Goal: Transaction & Acquisition: Purchase product/service

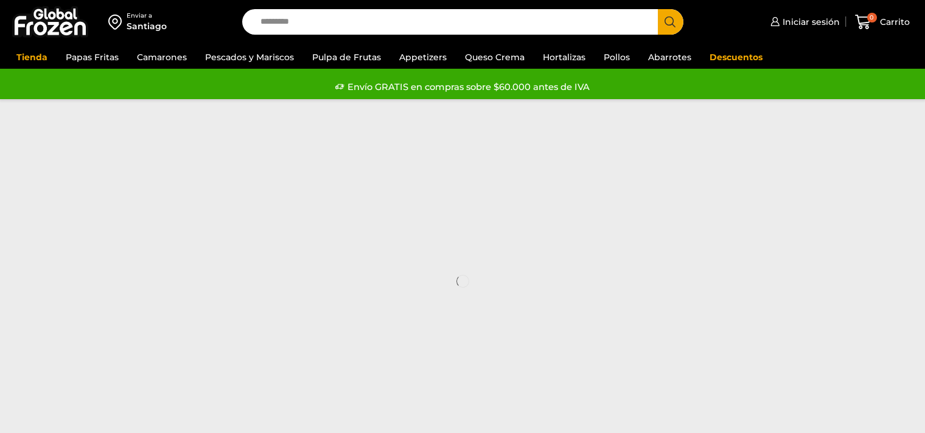
click at [329, 24] on input "Search input" at bounding box center [452, 22] width 397 height 26
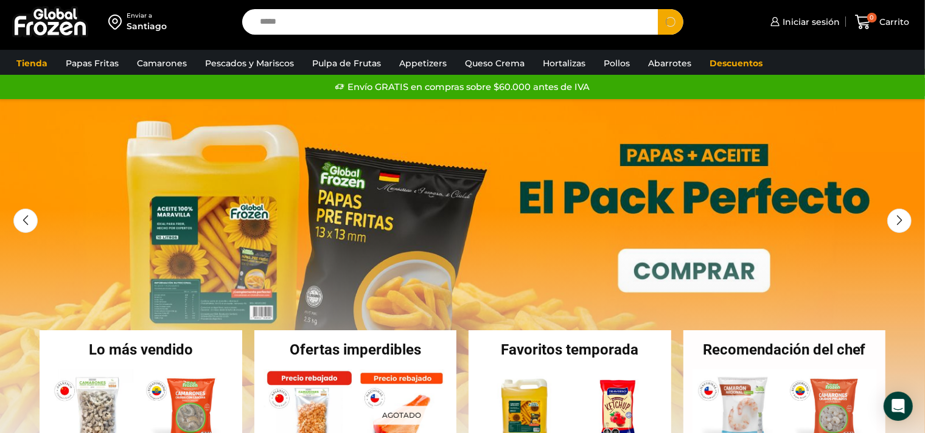
type input "*****"
click at [658, 9] on button "Search" at bounding box center [671, 22] width 26 height 26
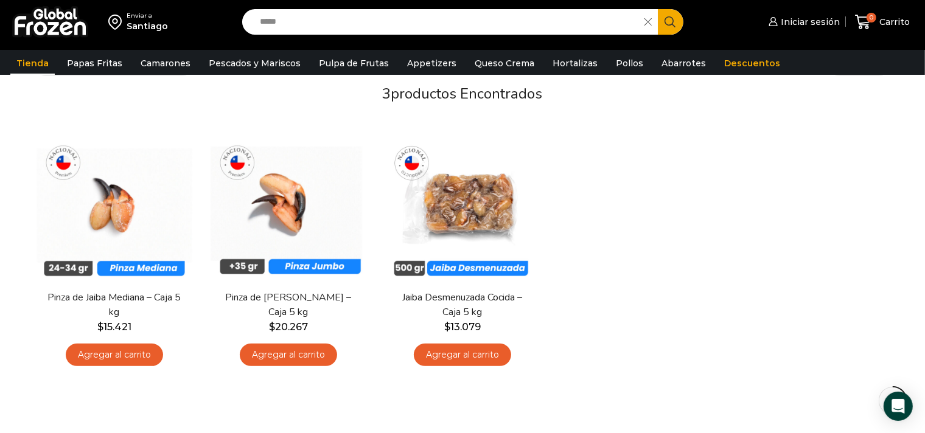
scroll to position [90, 0]
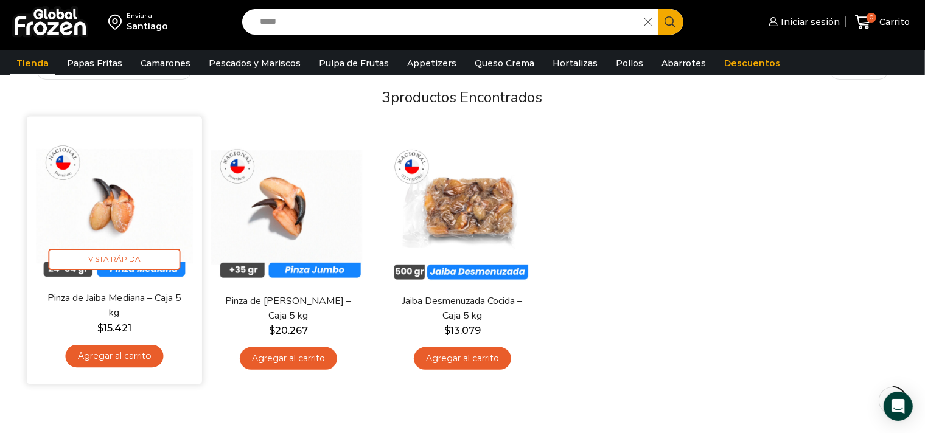
click at [122, 228] on img at bounding box center [114, 204] width 157 height 157
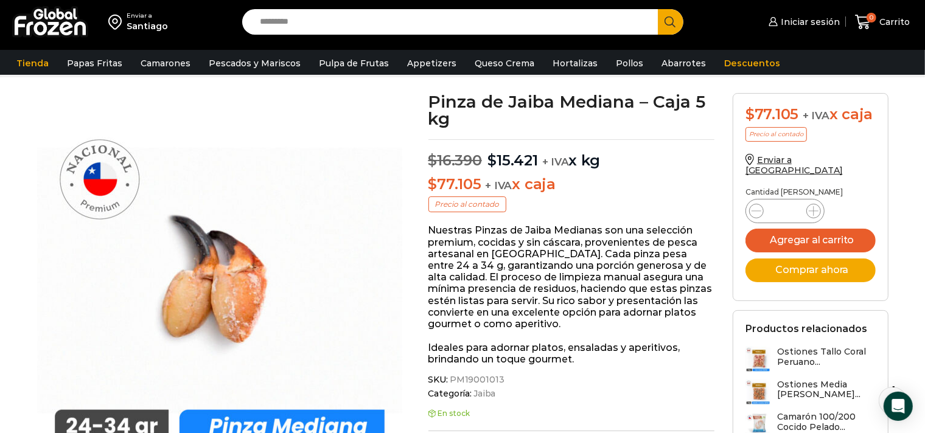
scroll to position [60, 0]
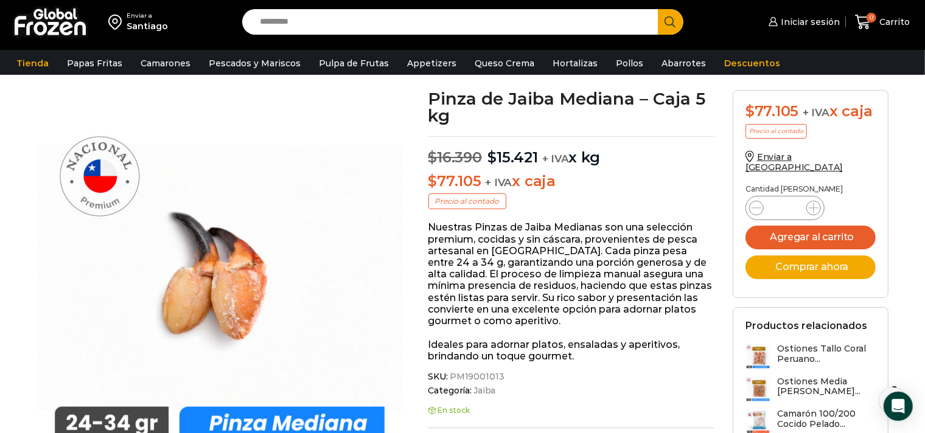
click at [120, 228] on img at bounding box center [219, 272] width 365 height 365
click at [37, 266] on link at bounding box center [219, 272] width 365 height 12
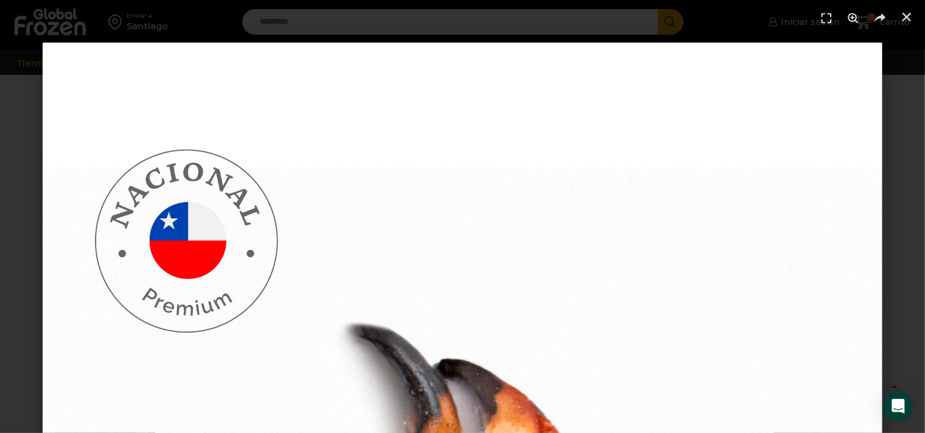
click at [37, 266] on link at bounding box center [219, 272] width 365 height 12
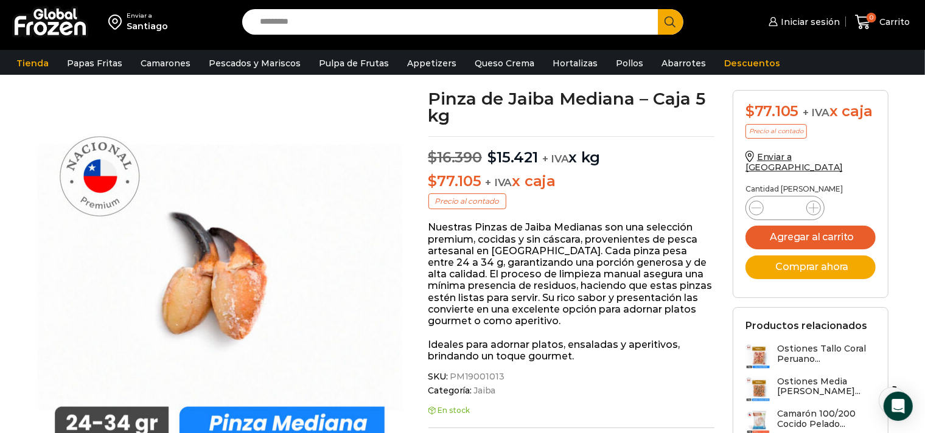
click at [286, 28] on input "Search input" at bounding box center [452, 22] width 397 height 26
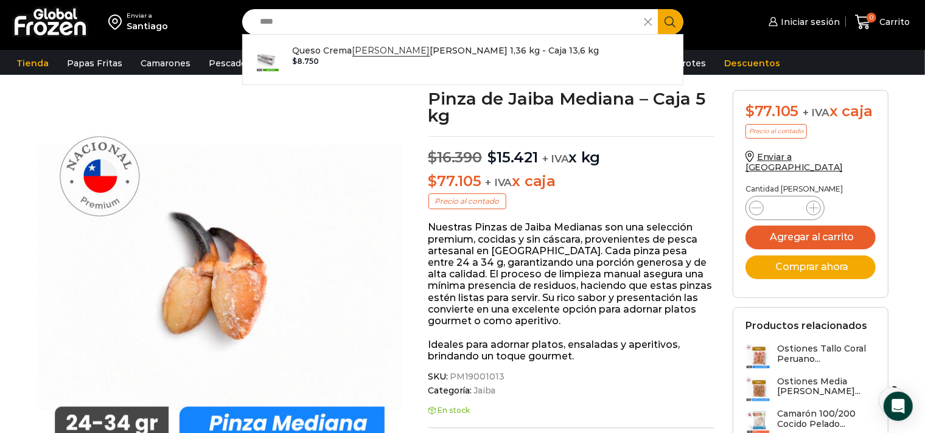
type input "****"
click at [658, 9] on button "Search" at bounding box center [671, 22] width 26 height 26
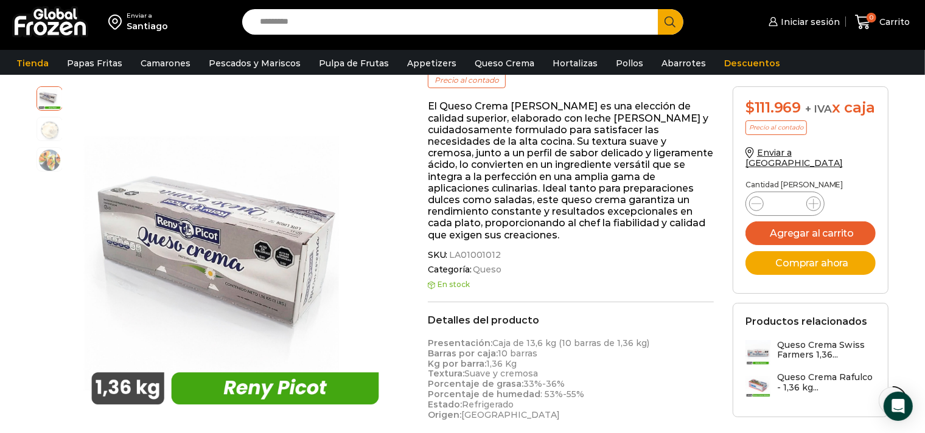
scroll to position [211, 0]
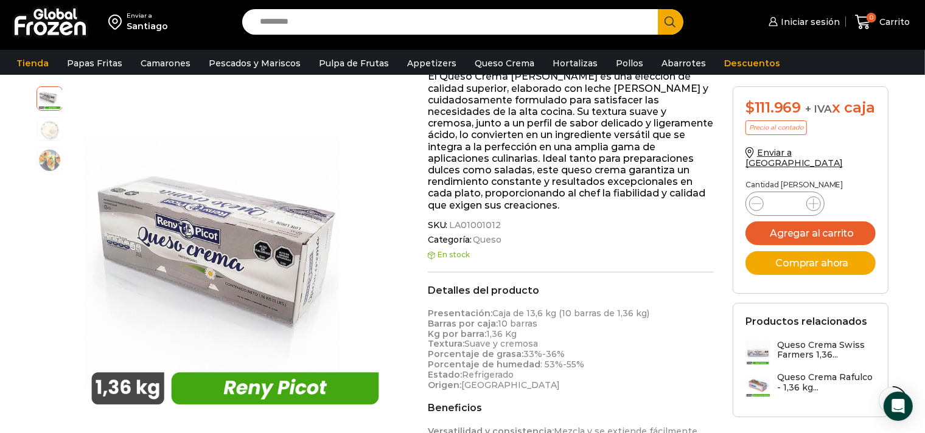
click at [289, 13] on input "Search input" at bounding box center [452, 22] width 397 height 26
type input "******"
click at [658, 9] on button "Search" at bounding box center [671, 22] width 26 height 26
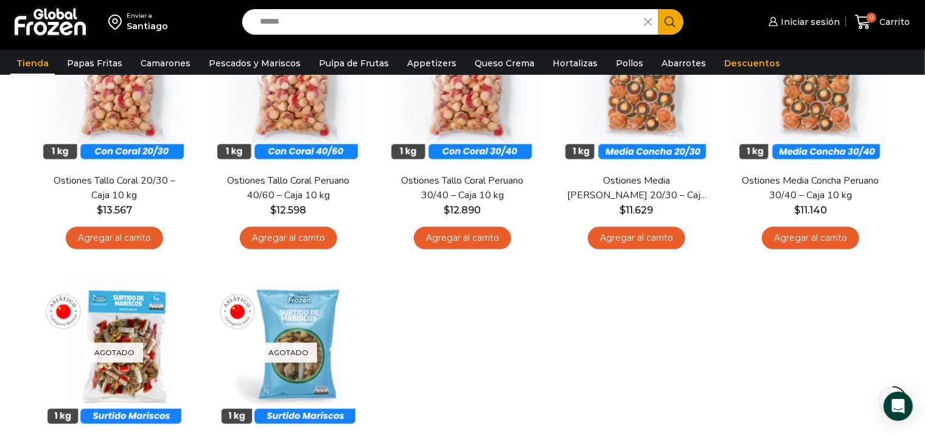
scroll to position [120, 0]
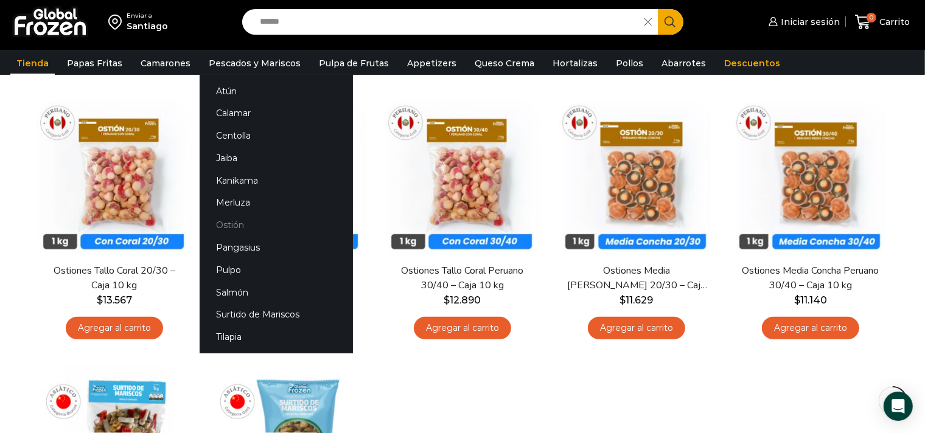
click at [224, 224] on link "Ostión" at bounding box center [276, 225] width 153 height 23
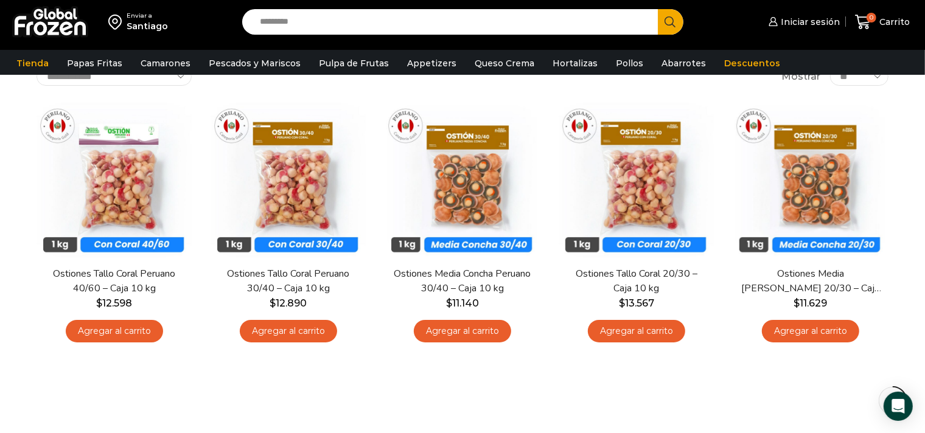
scroll to position [60, 0]
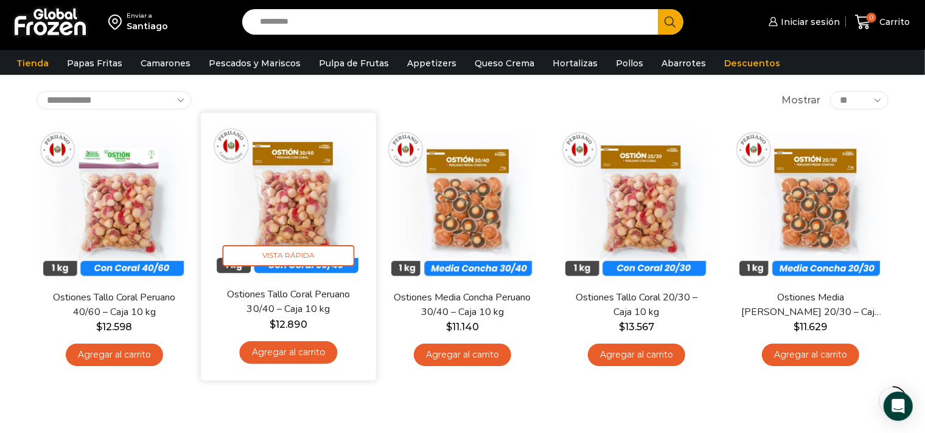
click at [291, 207] on img at bounding box center [288, 200] width 157 height 157
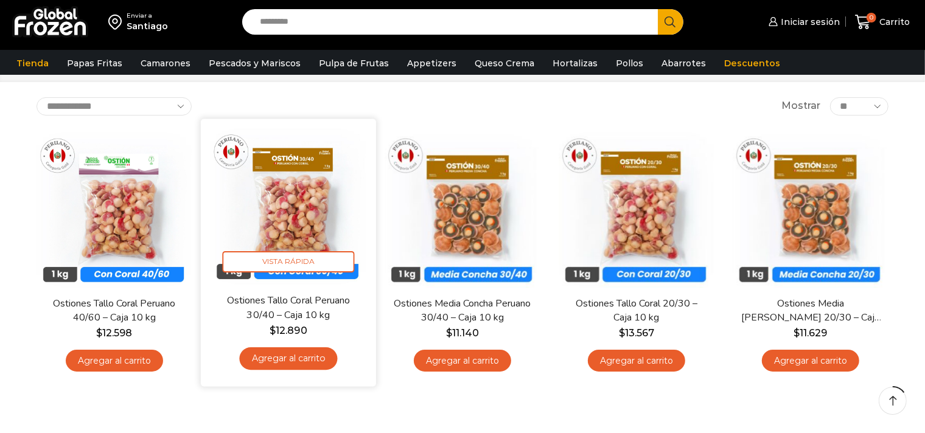
scroll to position [60, 0]
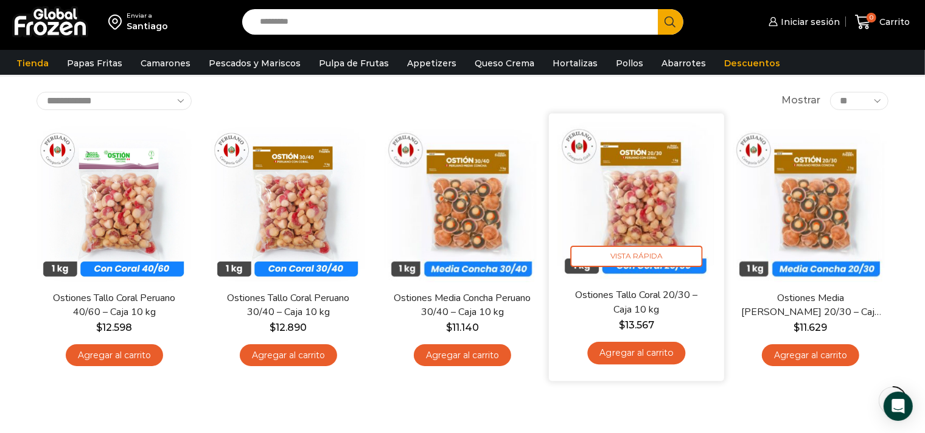
click at [641, 230] on img at bounding box center [636, 200] width 157 height 157
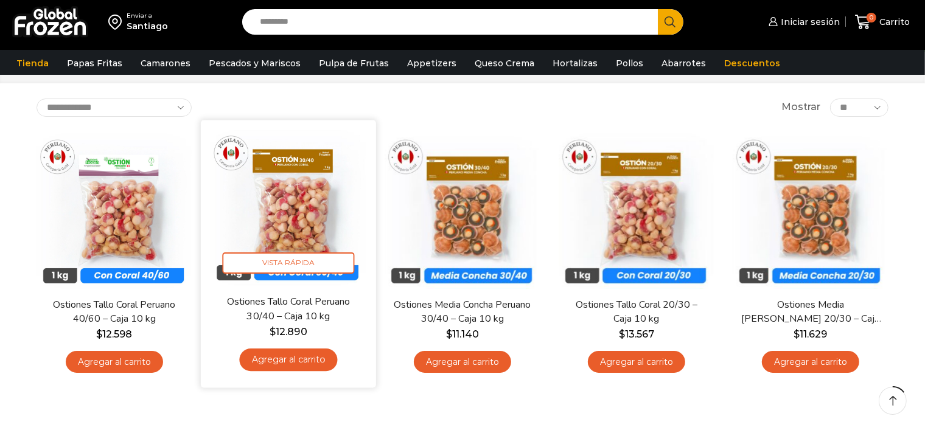
scroll to position [60, 0]
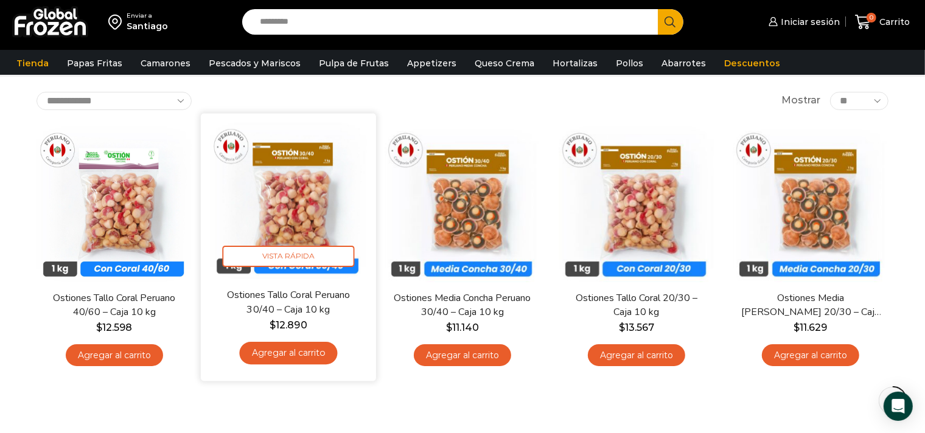
click at [323, 156] on img at bounding box center [288, 200] width 157 height 157
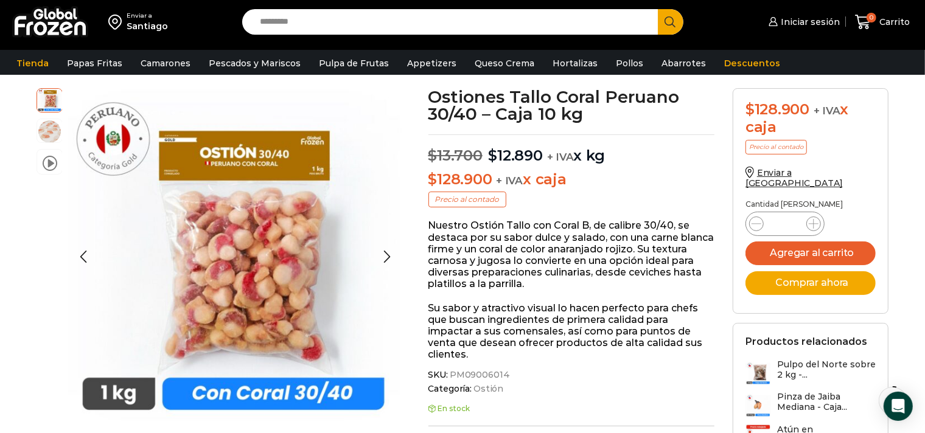
scroll to position [61, 0]
